Goal: Navigation & Orientation: Find specific page/section

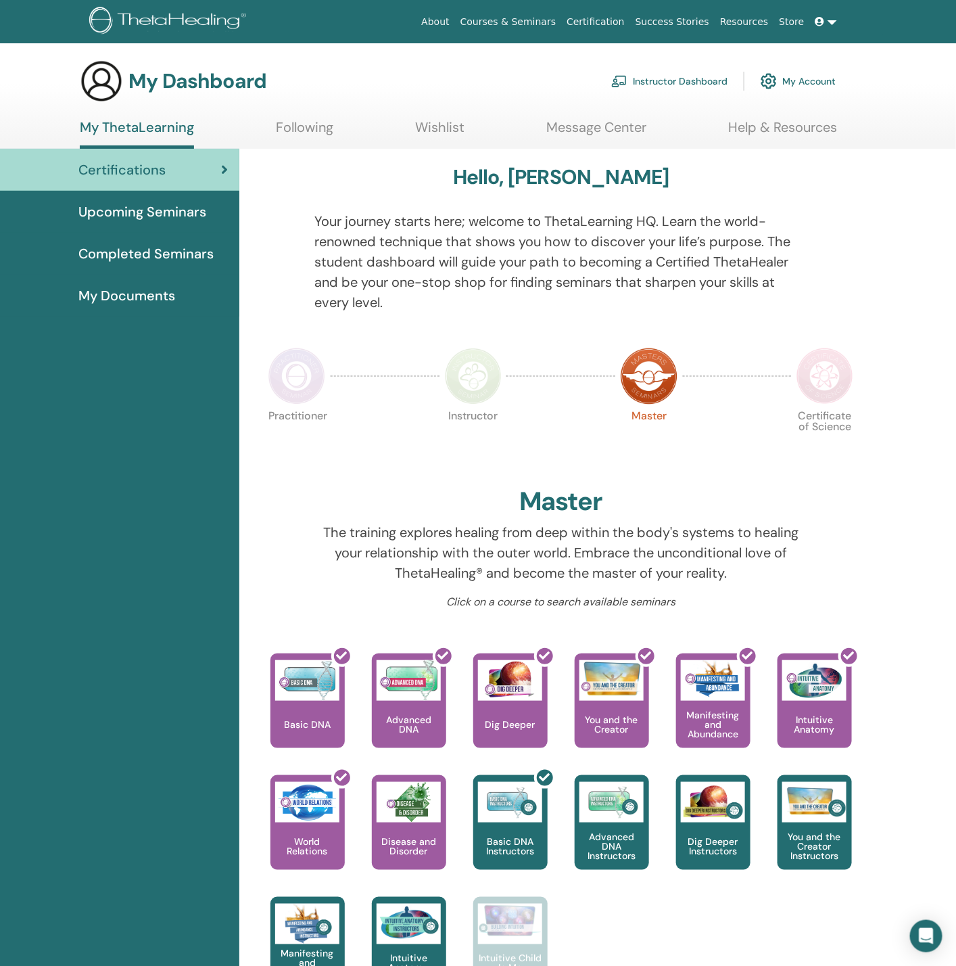
click at [626, 85] on img at bounding box center [620, 81] width 16 height 12
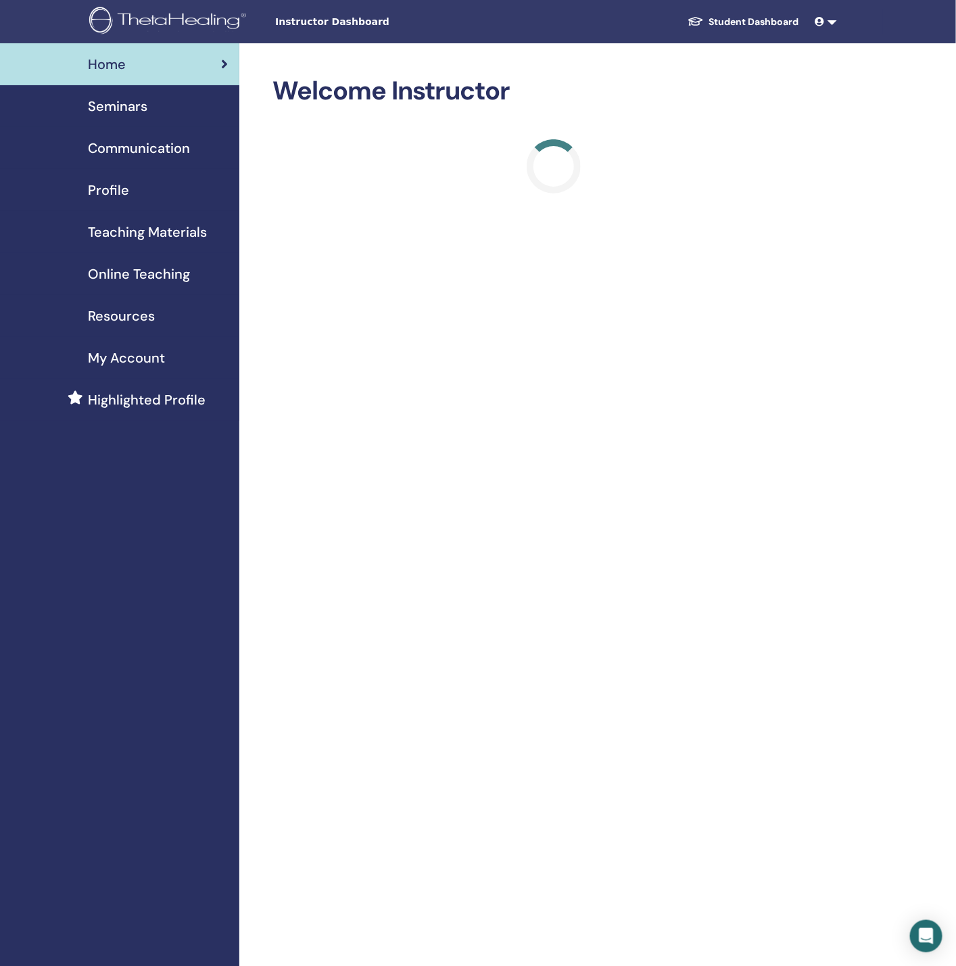
click at [124, 189] on span "Profile" at bounding box center [108, 190] width 41 height 20
